Goal: Information Seeking & Learning: Find specific fact

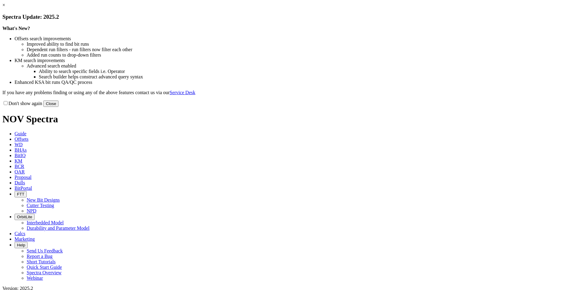
drag, startPoint x: 417, startPoint y: 165, endPoint x: 409, endPoint y: 165, distance: 7.9
click at [414, 107] on div "Don't show again Close" at bounding box center [282, 103] width 560 height 7
click at [58, 107] on button "Close" at bounding box center [50, 104] width 15 height 6
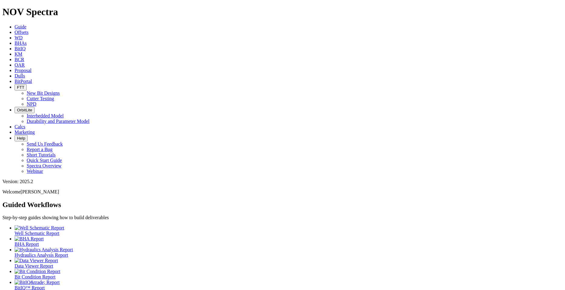
click at [28, 30] on span "Offsets" at bounding box center [22, 32] width 14 height 5
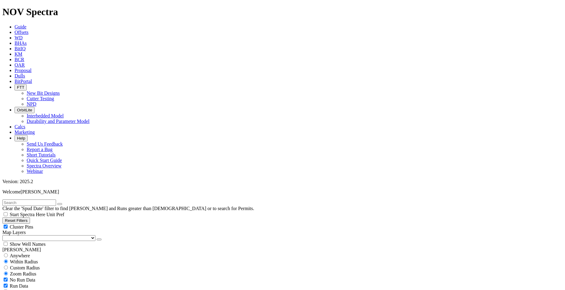
click at [35, 200] on input "text" at bounding box center [29, 203] width 54 height 6
type input "[DATE]"
checkbox input "false"
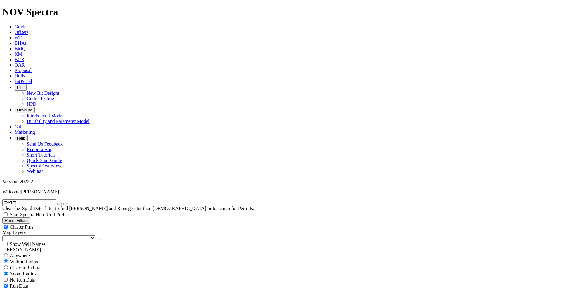
checkbox input "true"
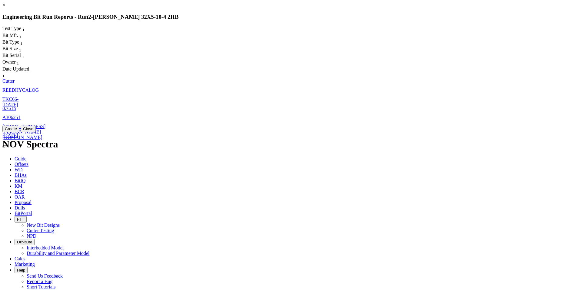
click at [11, 106] on span "8.75" at bounding box center [6, 108] width 8 height 5
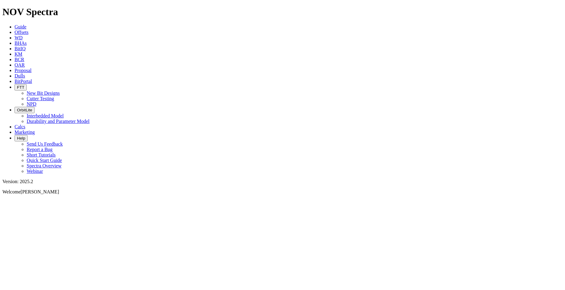
select select "Cutter"
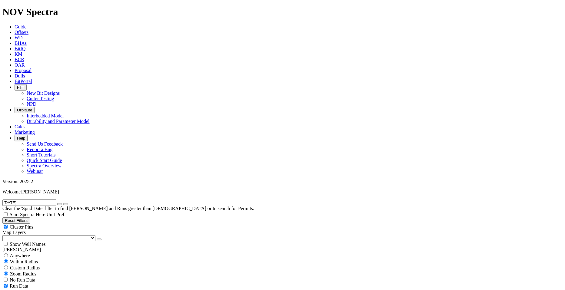
scroll to position [91, 0]
checkbox input "false"
click at [33, 224] on span "Cluster Pins" at bounding box center [22, 226] width 24 height 5
checkbox input "false"
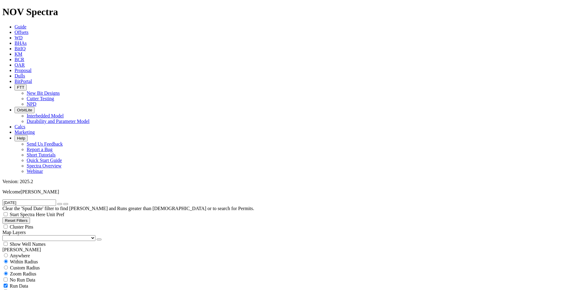
scroll to position [307, 0]
click at [22, 200] on input "[DATE]" at bounding box center [29, 203] width 54 height 6
type input "AY1"
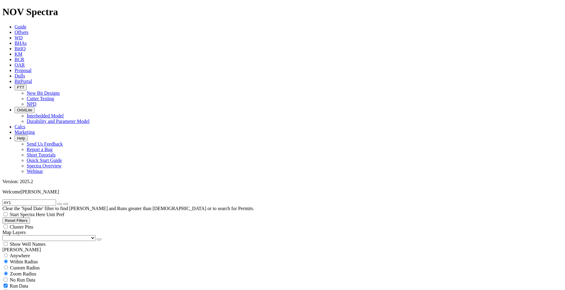
click at [60, 204] on icon "button" at bounding box center [60, 204] width 0 height 0
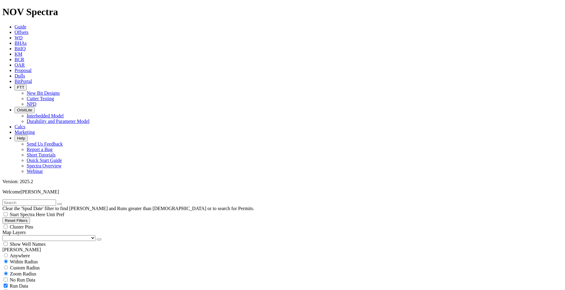
type input "1/1/21"
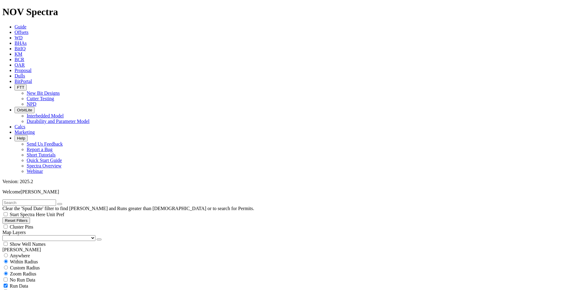
select select
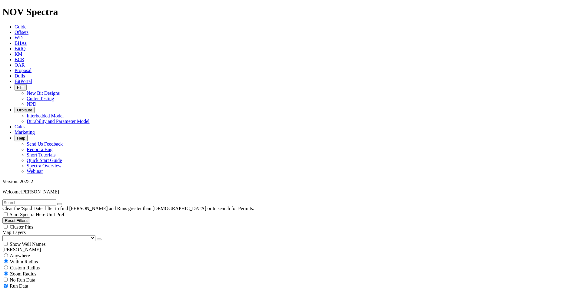
click at [34, 200] on input "text" at bounding box center [29, 203] width 54 height 6
type input "[DATE]"
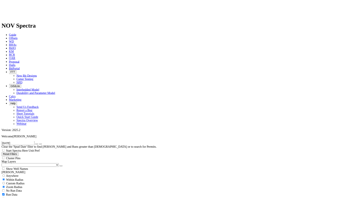
scroll to position [925, 0]
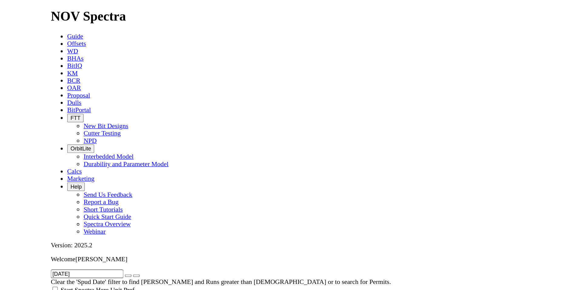
scroll to position [525, 0]
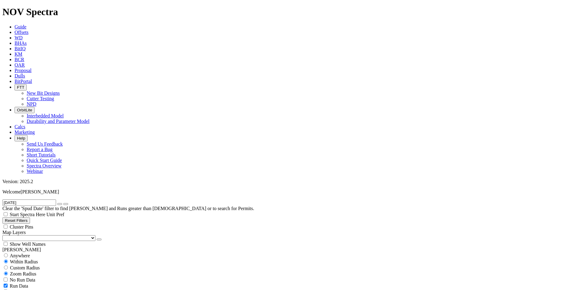
scroll to position [1083, 0]
